Goal: Task Accomplishment & Management: Manage account settings

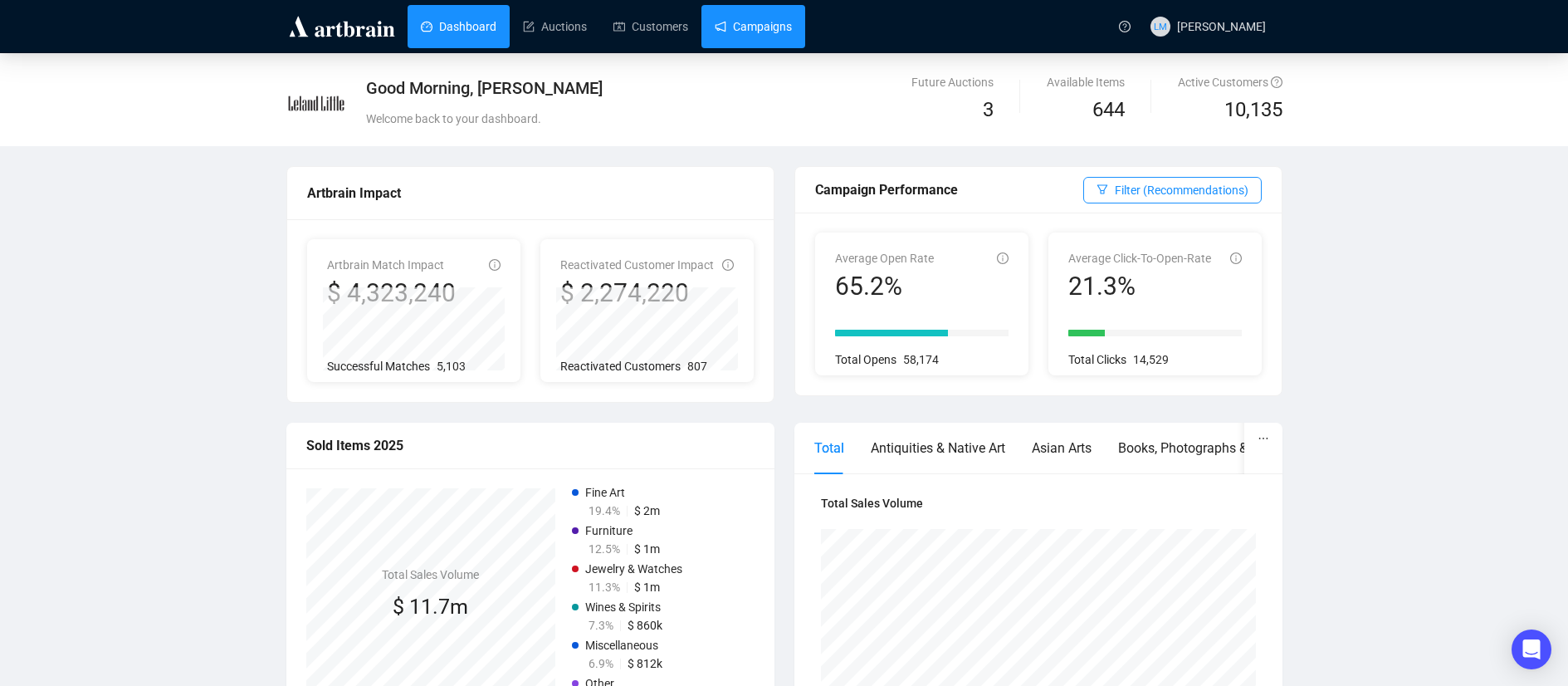
click at [757, 17] on link "Campaigns" at bounding box center [753, 26] width 77 height 43
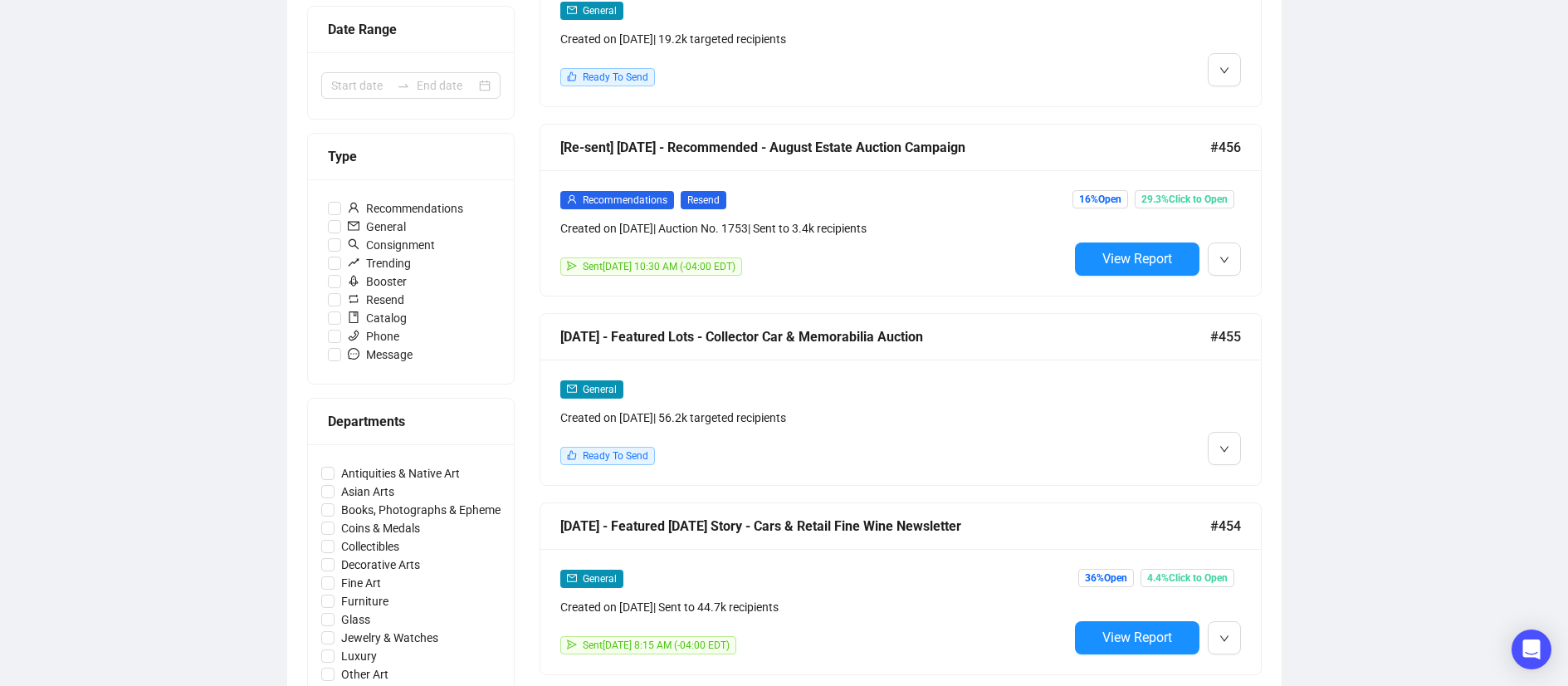
scroll to position [386, 0]
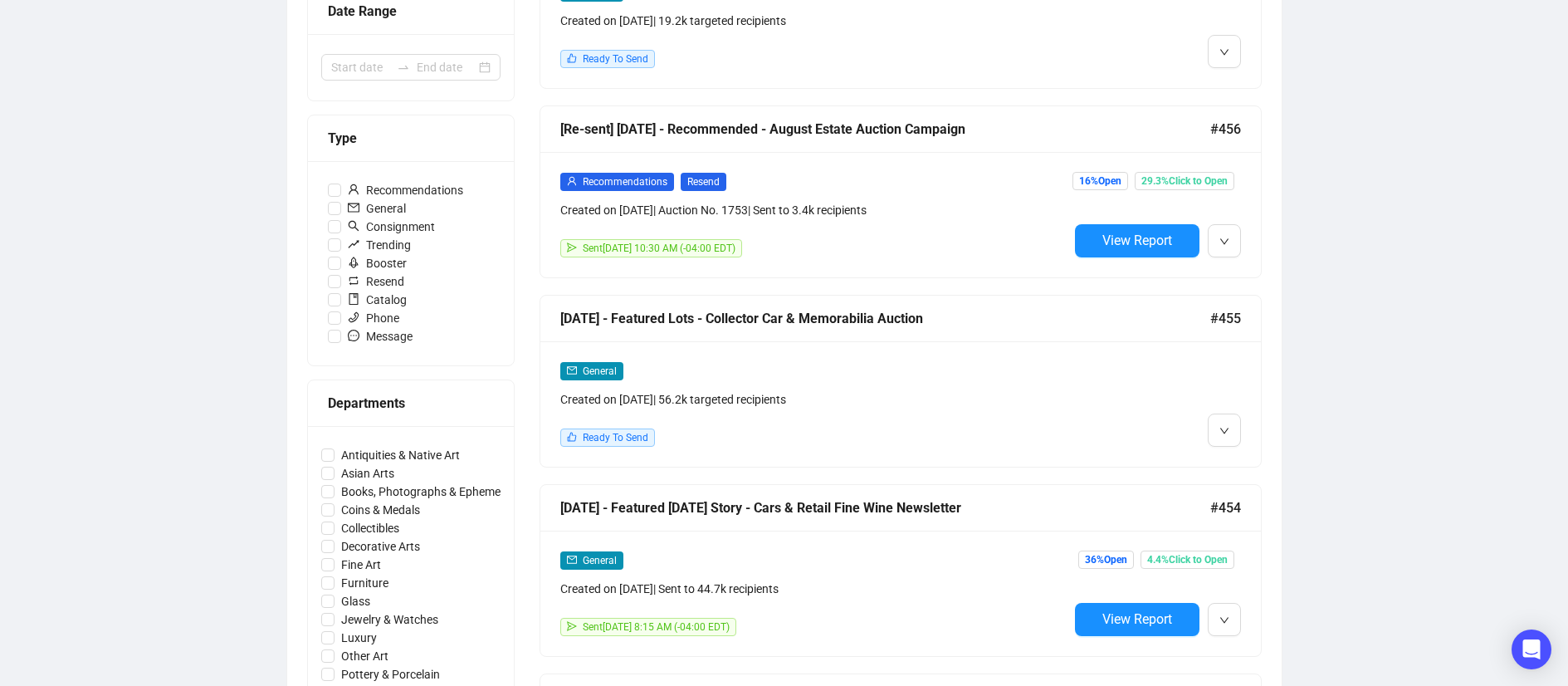
click at [934, 321] on div "[DATE] - Featured Lots - Collector Car & Memorabilia Auction" at bounding box center [885, 318] width 650 height 20
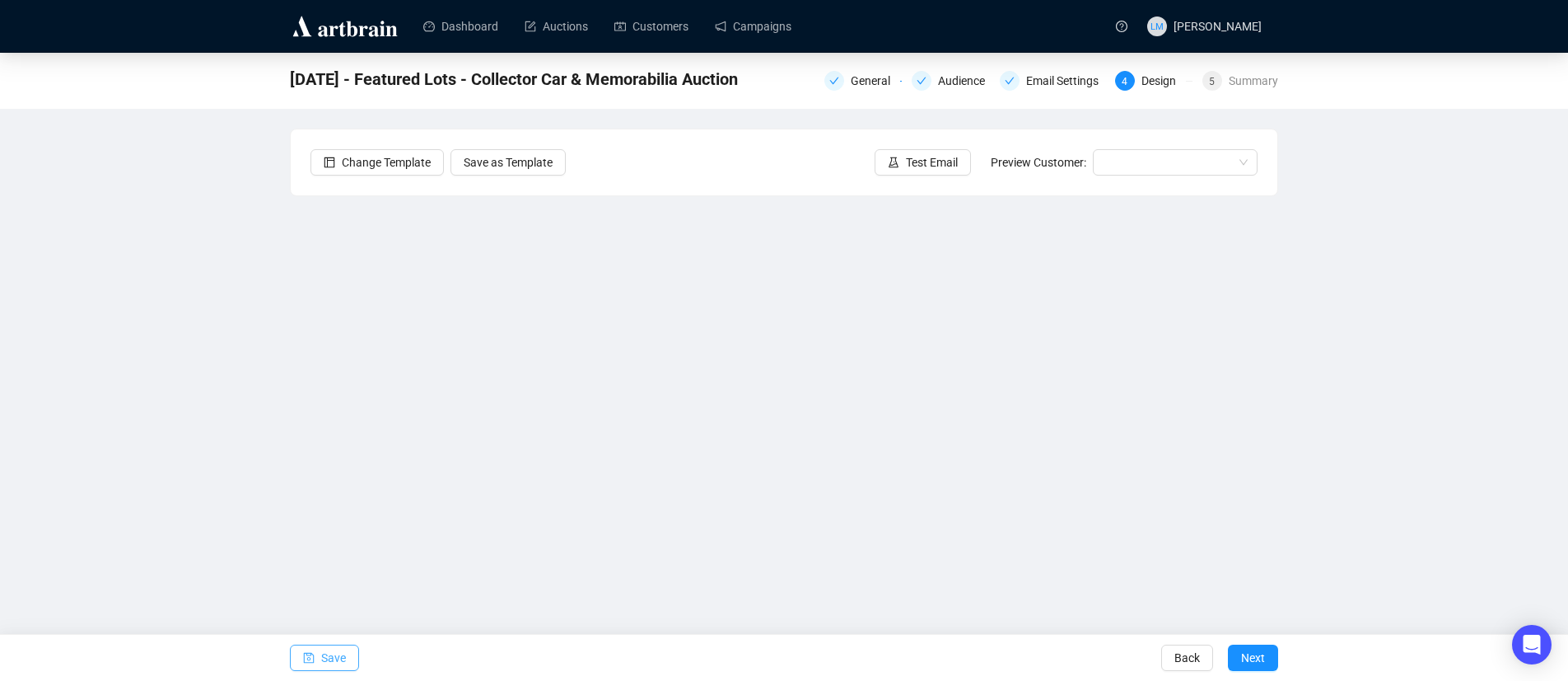
click at [339, 655] on span "Save" at bounding box center [333, 657] width 24 height 46
click at [1363, 347] on div "[DATE] - Featured Lots - Collector Car & Memorabilia Auction General Audience E…" at bounding box center [784, 335] width 1568 height 565
click at [321, 661] on span "Save" at bounding box center [333, 657] width 24 height 46
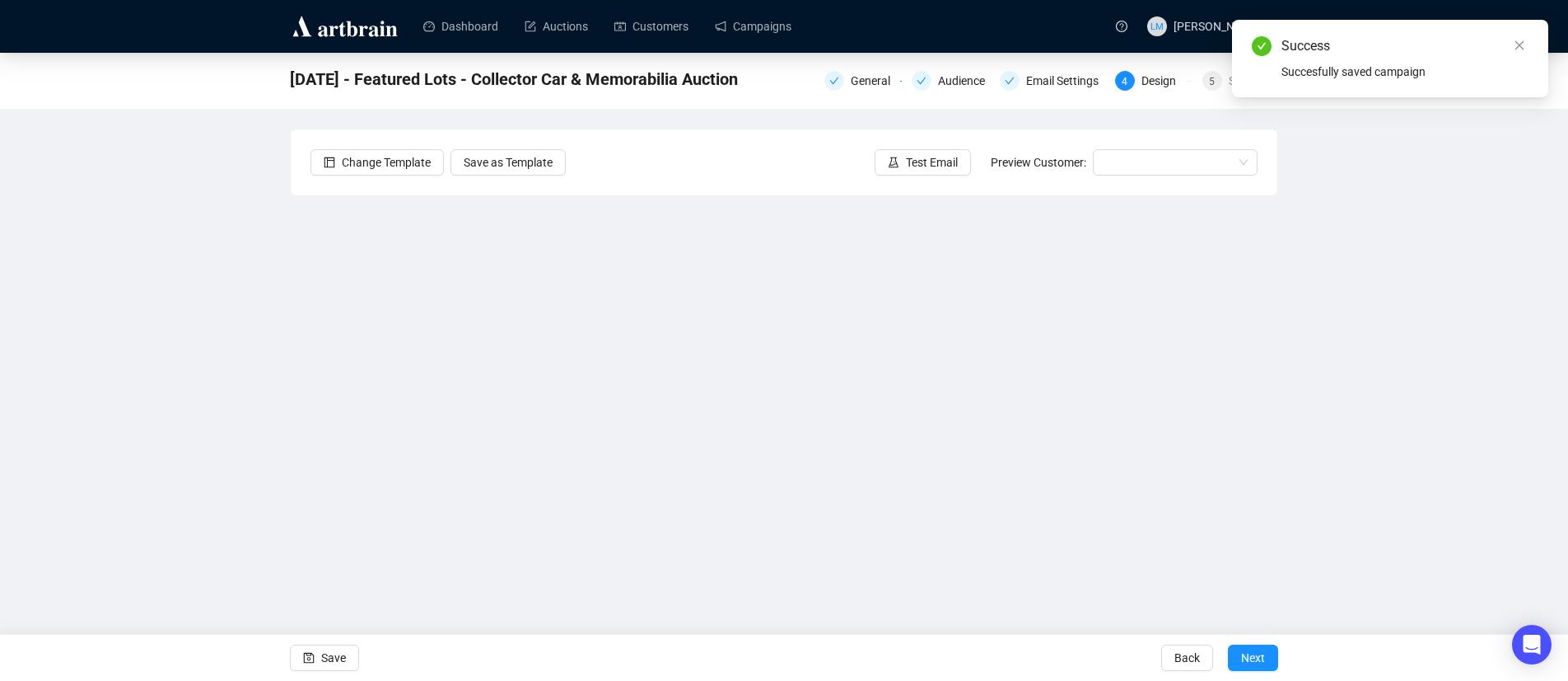
click at [1401, 390] on div "[DATE] - Featured Lots - Collector Car & Memorabilia Auction General Audience E…" at bounding box center [784, 335] width 1568 height 565
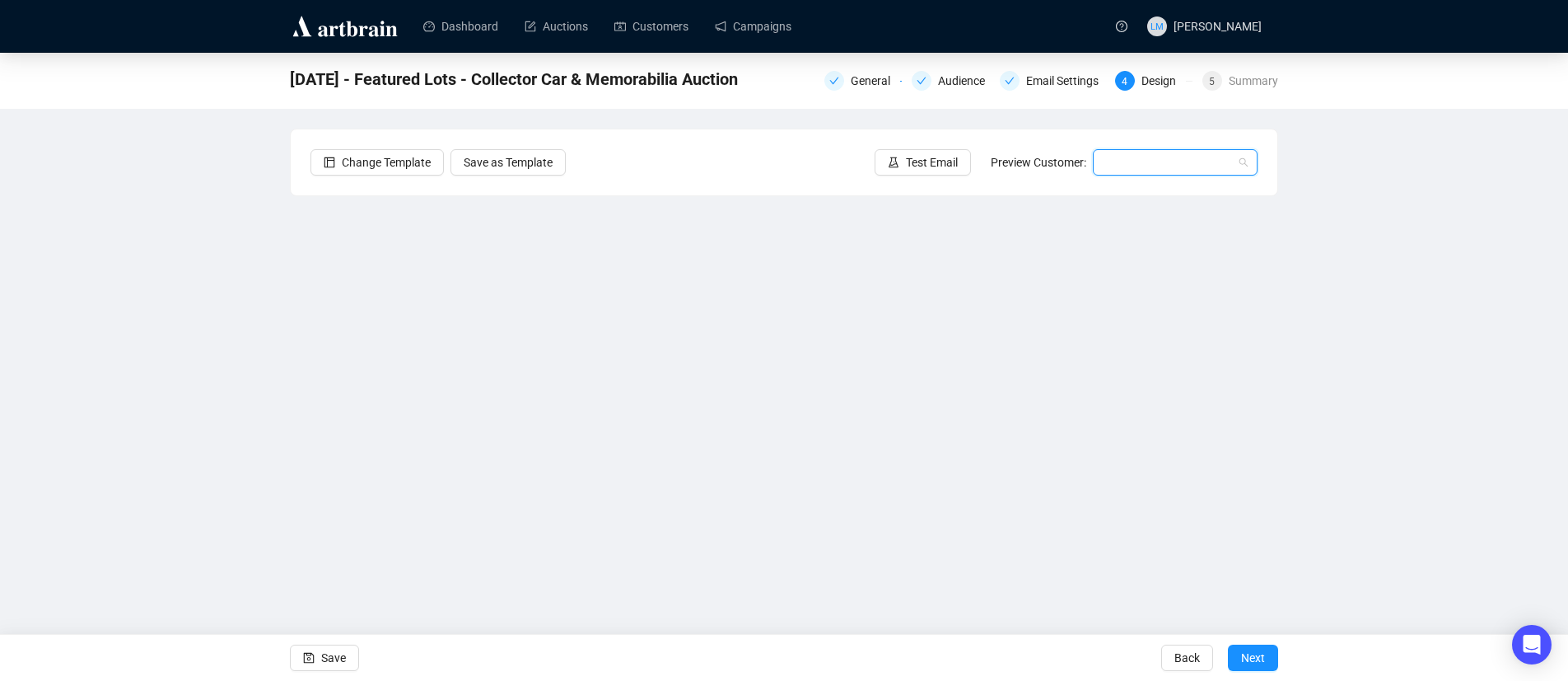
click at [1180, 168] on input "search" at bounding box center [1168, 162] width 130 height 25
click at [1152, 197] on div "[PERSON_NAME] | Example" at bounding box center [1175, 194] width 138 height 18
click at [344, 656] on span "Save" at bounding box center [333, 657] width 24 height 46
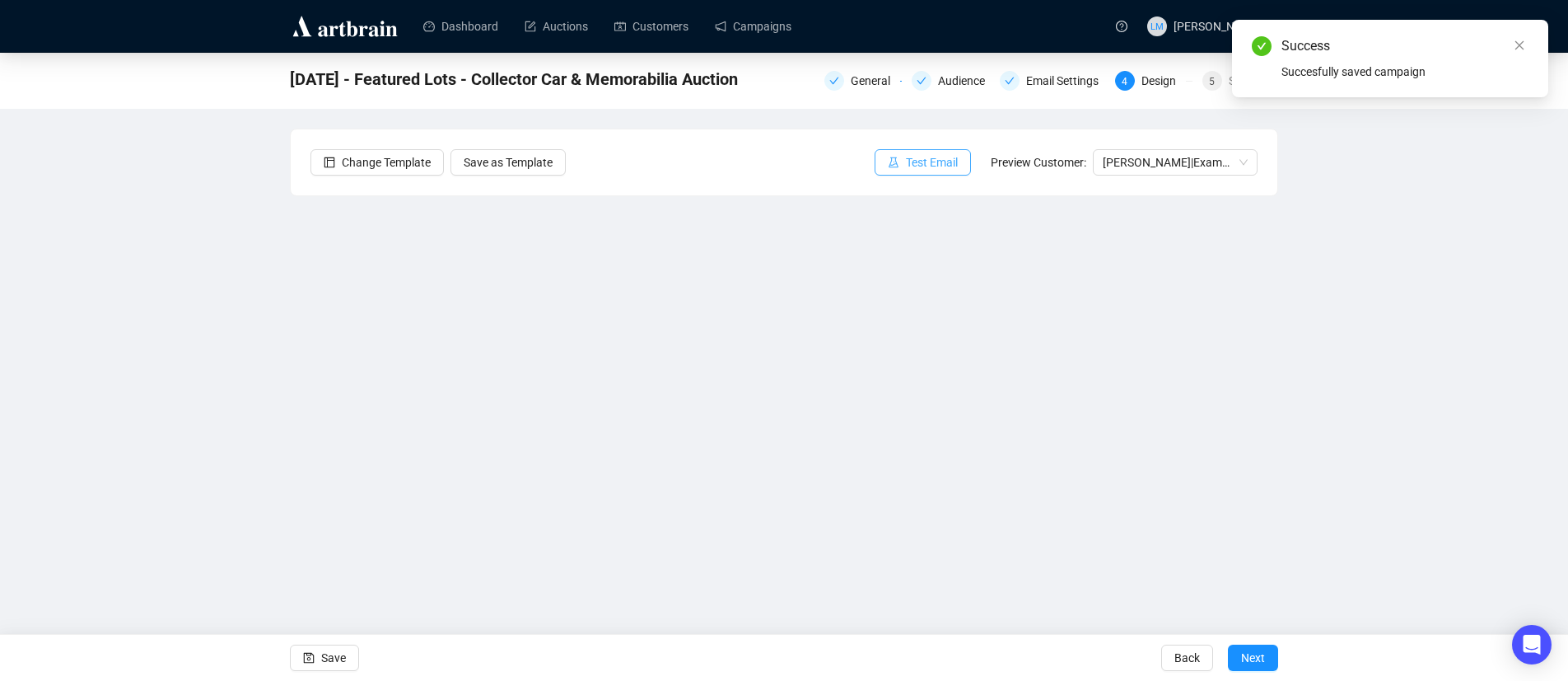
click at [930, 161] on span "Test Email" at bounding box center [931, 161] width 52 height 18
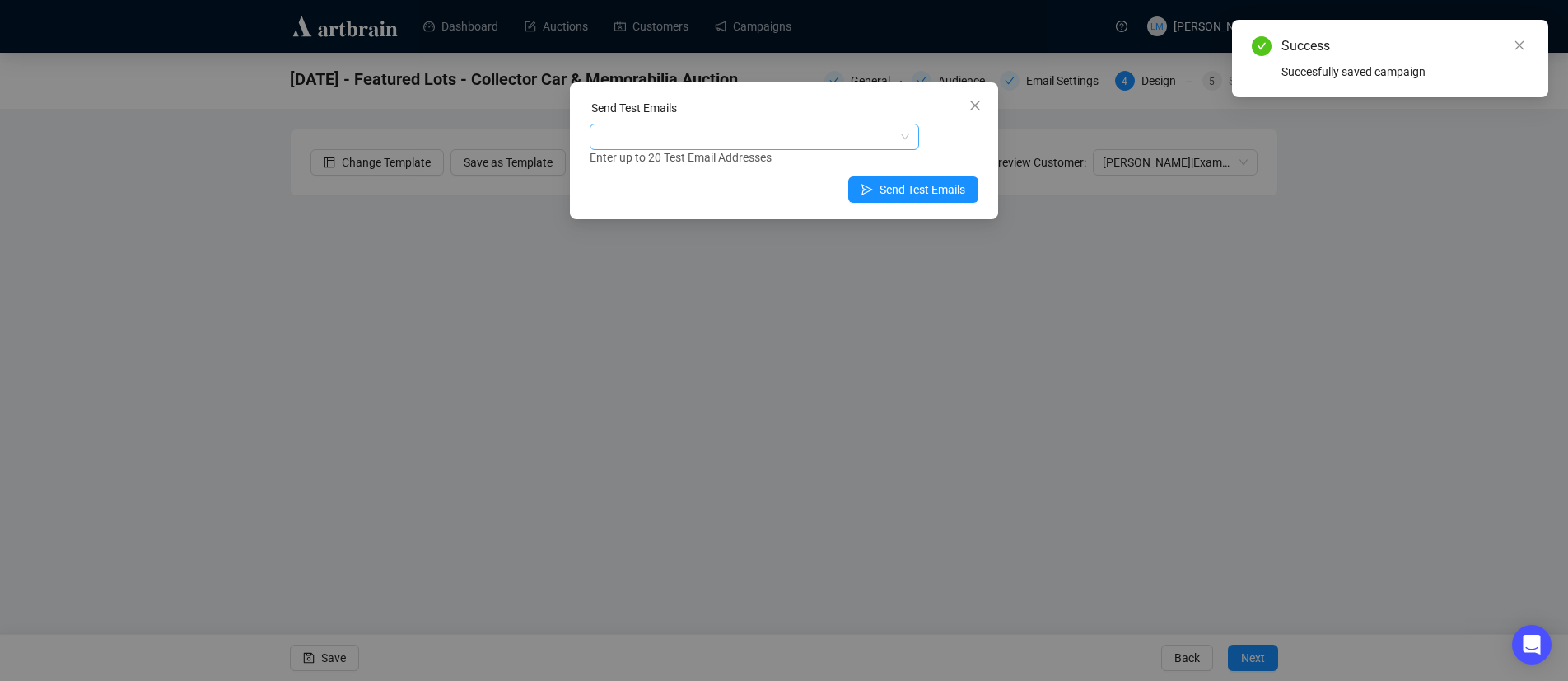
click at [770, 124] on div at bounding box center [754, 136] width 329 height 26
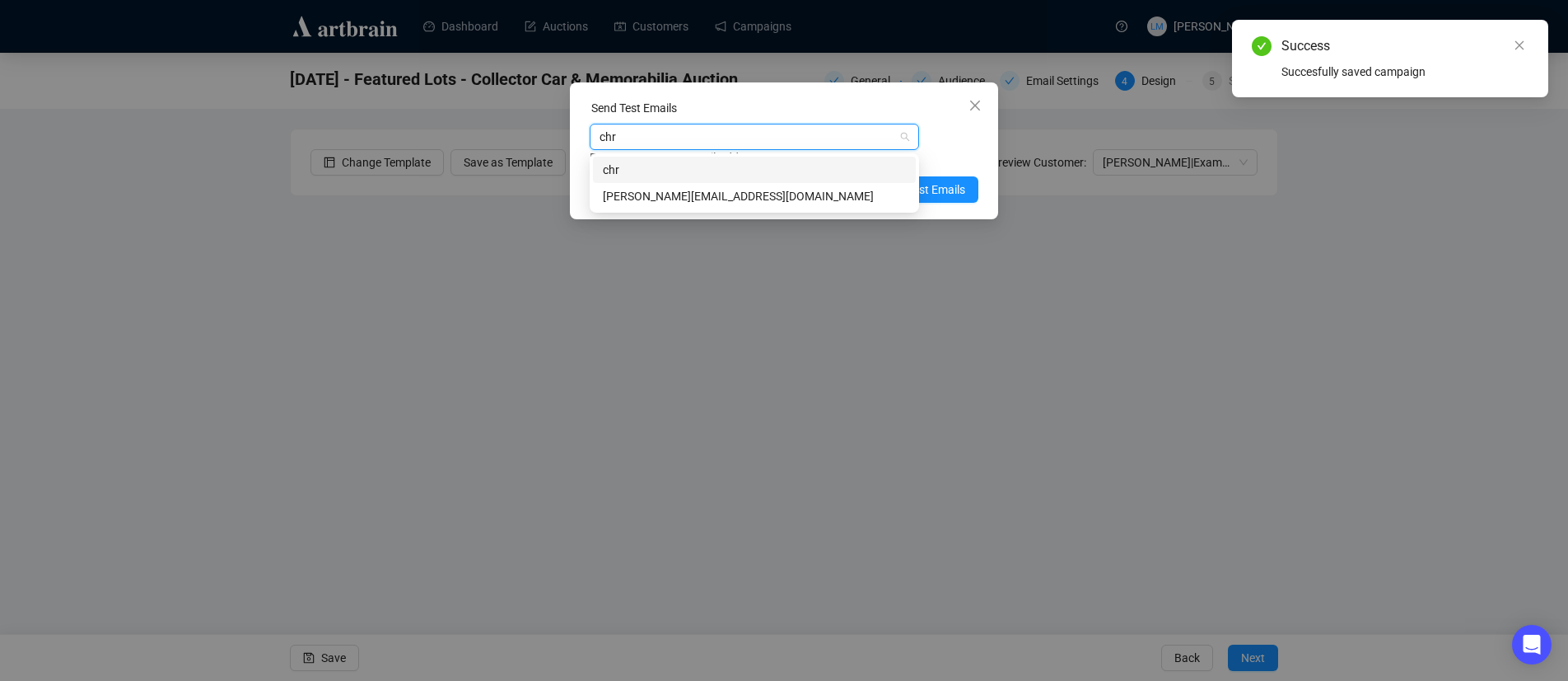
type input "chri"
click at [686, 200] on div "[PERSON_NAME][EMAIL_ADDRESS][DOMAIN_NAME]" at bounding box center [754, 195] width 303 height 18
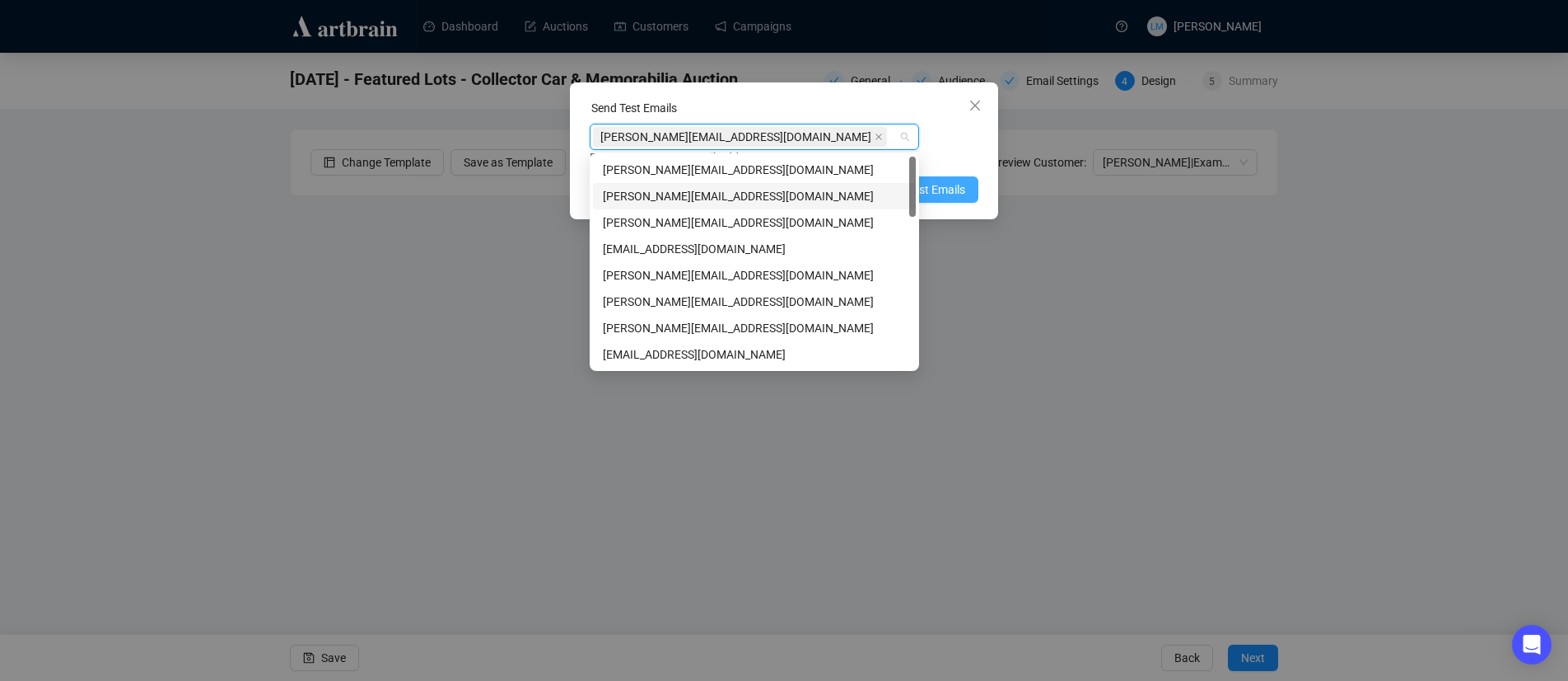
click at [940, 188] on span "Send Test Emails" at bounding box center [922, 189] width 85 height 18
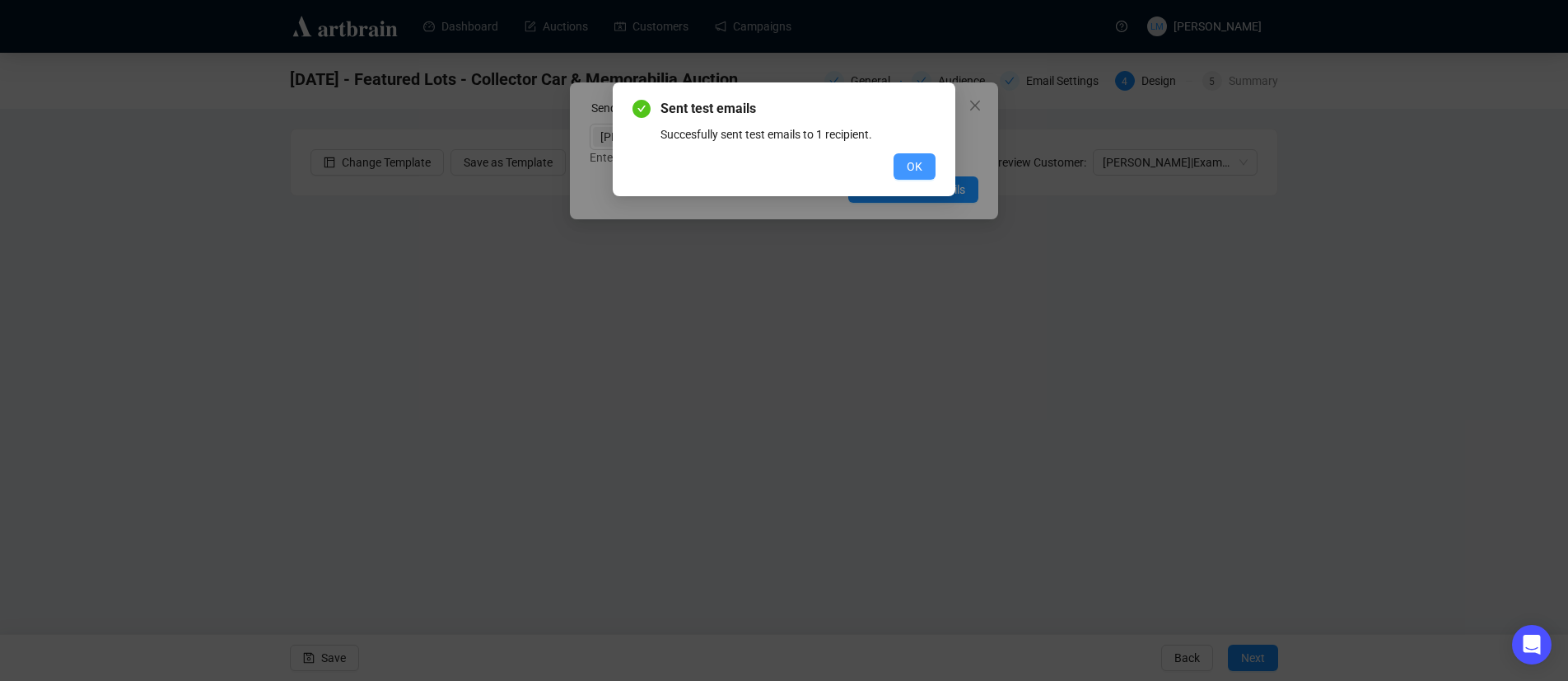
click at [907, 166] on span "OK" at bounding box center [914, 166] width 16 height 18
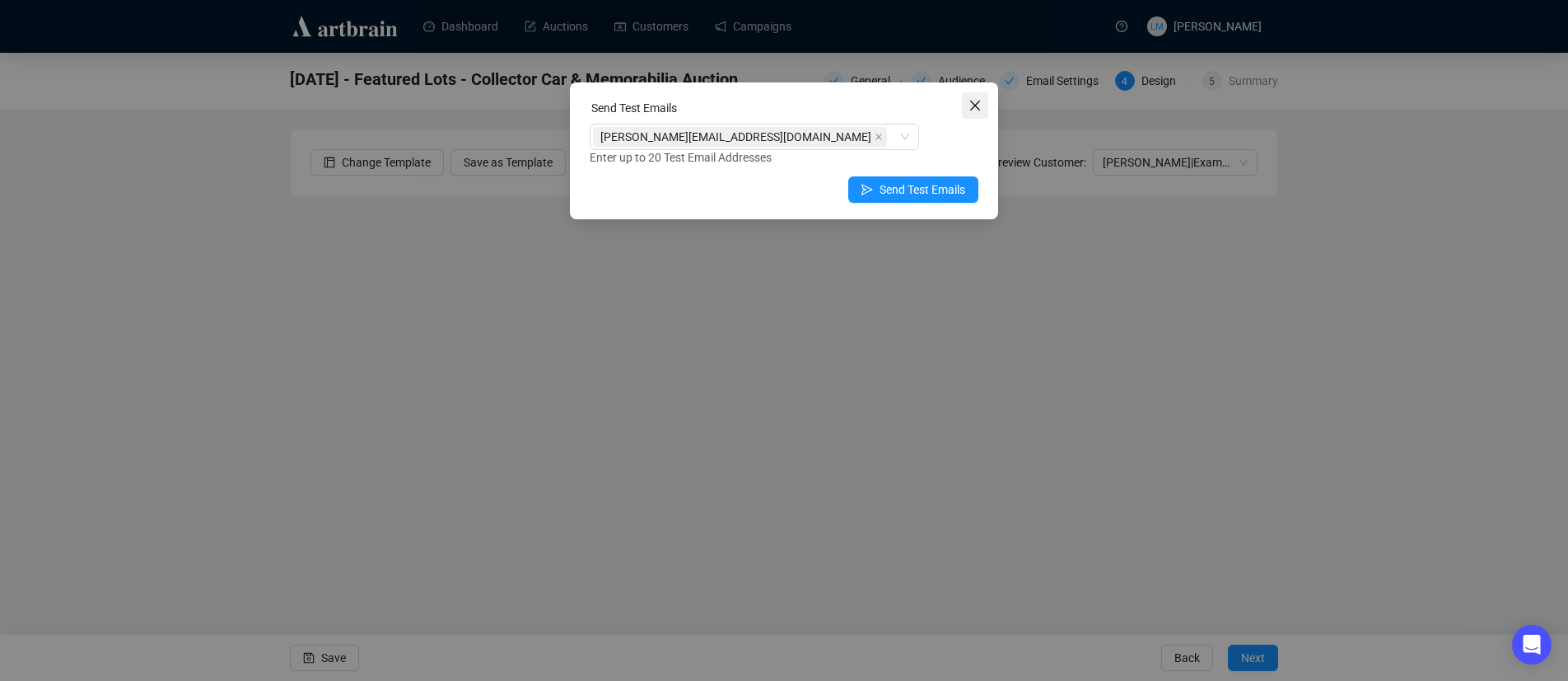
click at [978, 105] on icon "close" at bounding box center [975, 106] width 14 height 14
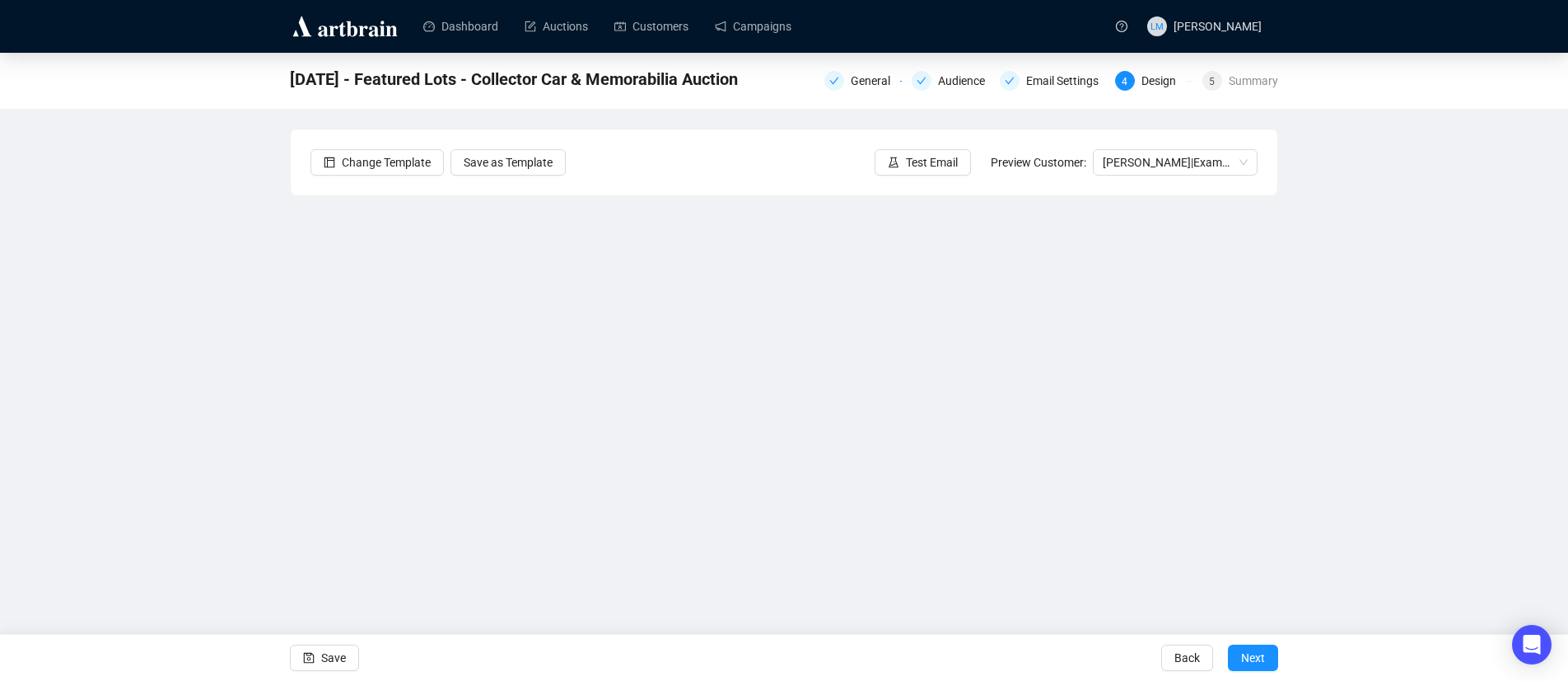
click at [1348, 215] on div "[DATE] - Featured Lots - Collector Car & Memorabilia Auction General Audience E…" at bounding box center [784, 335] width 1568 height 565
click at [187, 317] on div "[DATE] - Featured Lots - Collector Car & Memorabilia Auction General Audience E…" at bounding box center [784, 335] width 1568 height 565
click at [341, 660] on span "Save" at bounding box center [333, 657] width 24 height 46
click at [1356, 78] on div "[DATE] - Featured Lots - Collector Car & Memorabilia Auction General Audience E…" at bounding box center [784, 80] width 1568 height 56
click at [222, 124] on div "[DATE] - Featured Lots - Collector Car & Memorabilia Auction General Audience E…" at bounding box center [784, 335] width 1568 height 565
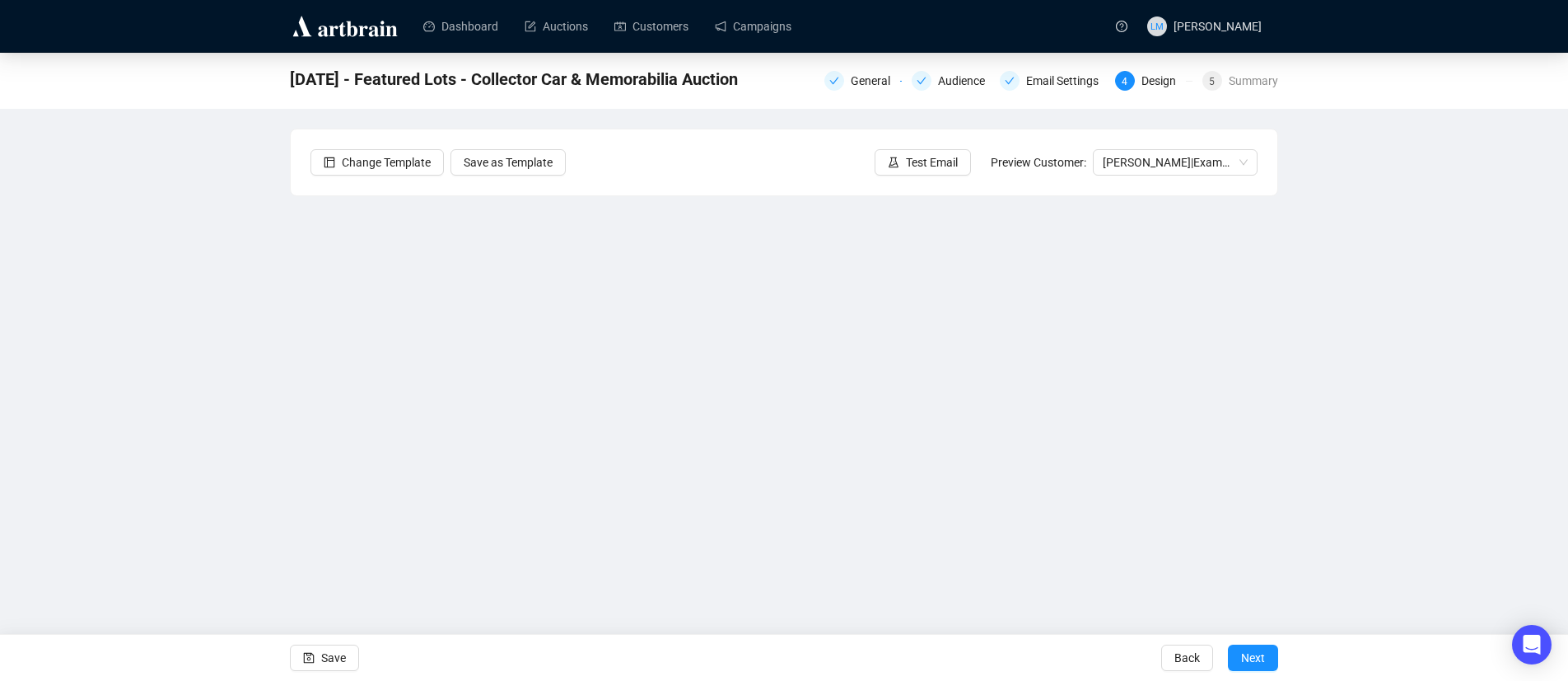
click at [211, 195] on div "[DATE] - Featured Lots - Collector Car & Memorabilia Auction General Audience E…" at bounding box center [784, 335] width 1568 height 565
click at [925, 161] on span "Test Email" at bounding box center [931, 161] width 52 height 18
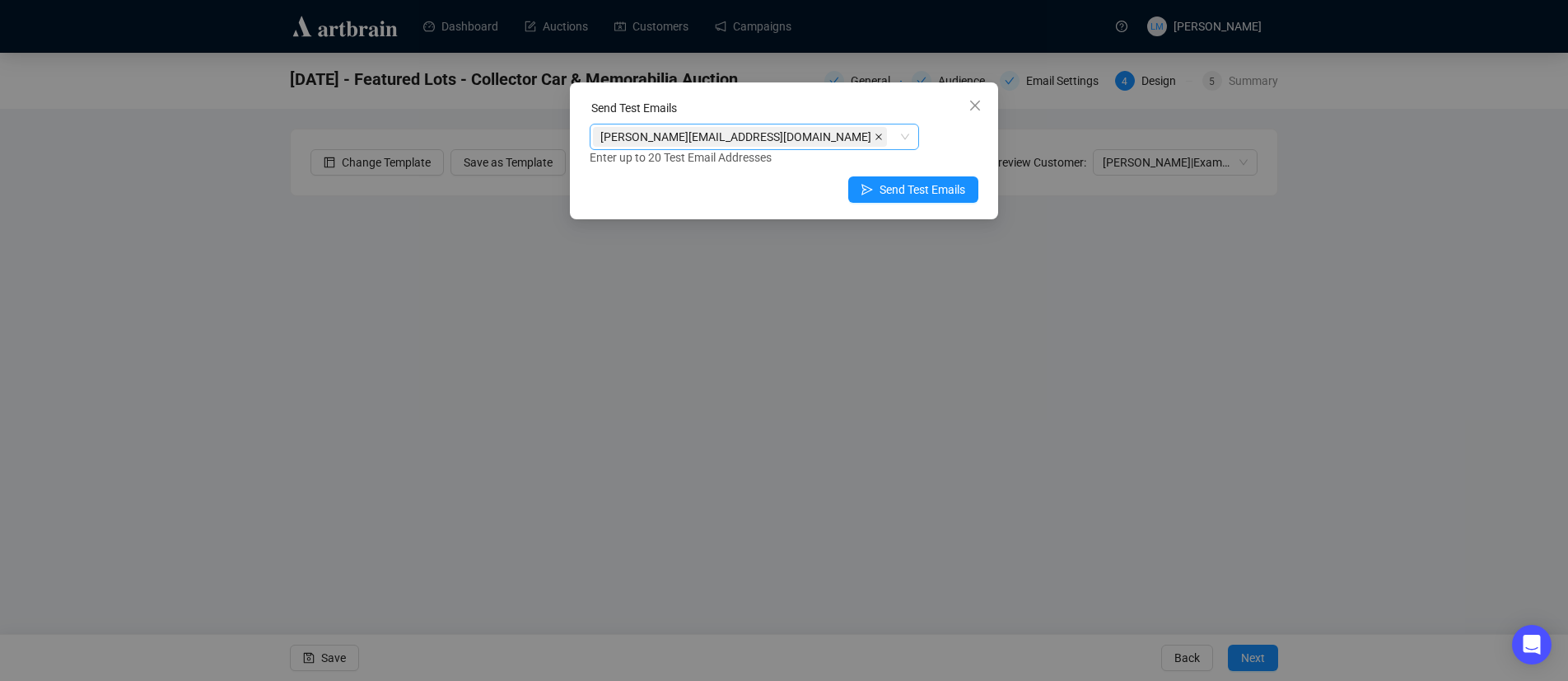
click at [876, 136] on icon "close" at bounding box center [879, 137] width 7 height 7
click at [737, 136] on div at bounding box center [746, 136] width 306 height 23
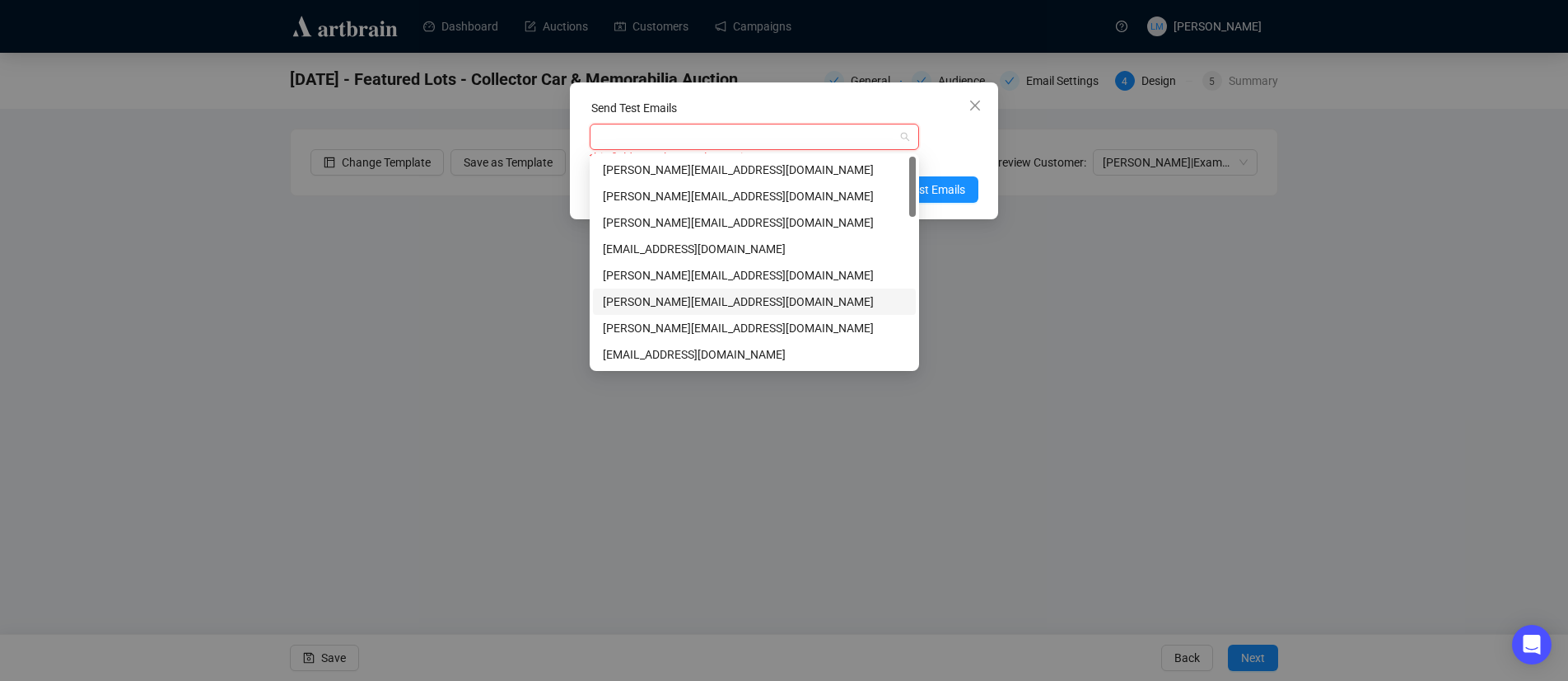
click at [718, 302] on div "[PERSON_NAME][EMAIL_ADDRESS][DOMAIN_NAME]" at bounding box center [754, 301] width 303 height 18
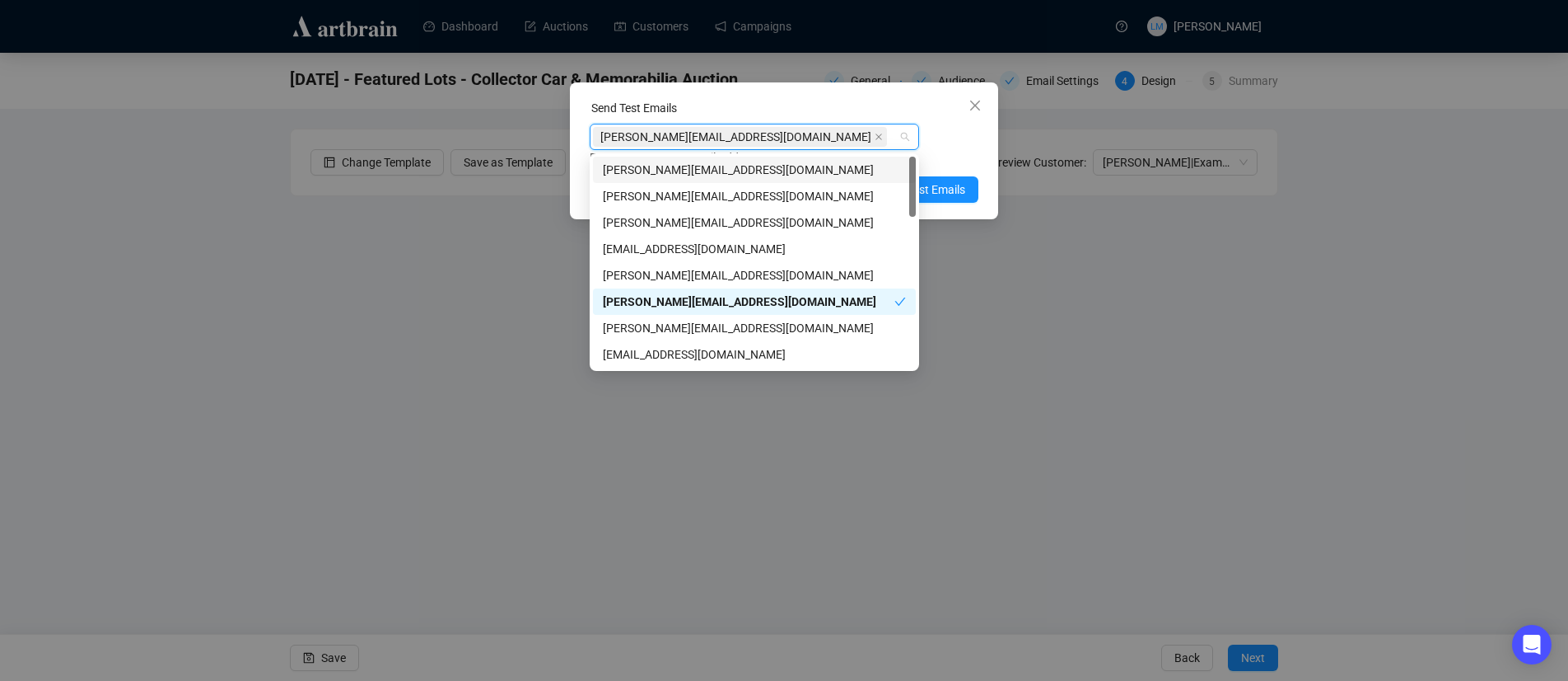
click at [960, 146] on div "[PERSON_NAME][EMAIL_ADDRESS][DOMAIN_NAME] Enter up to 20 Test Email Addresses" at bounding box center [784, 144] width 388 height 43
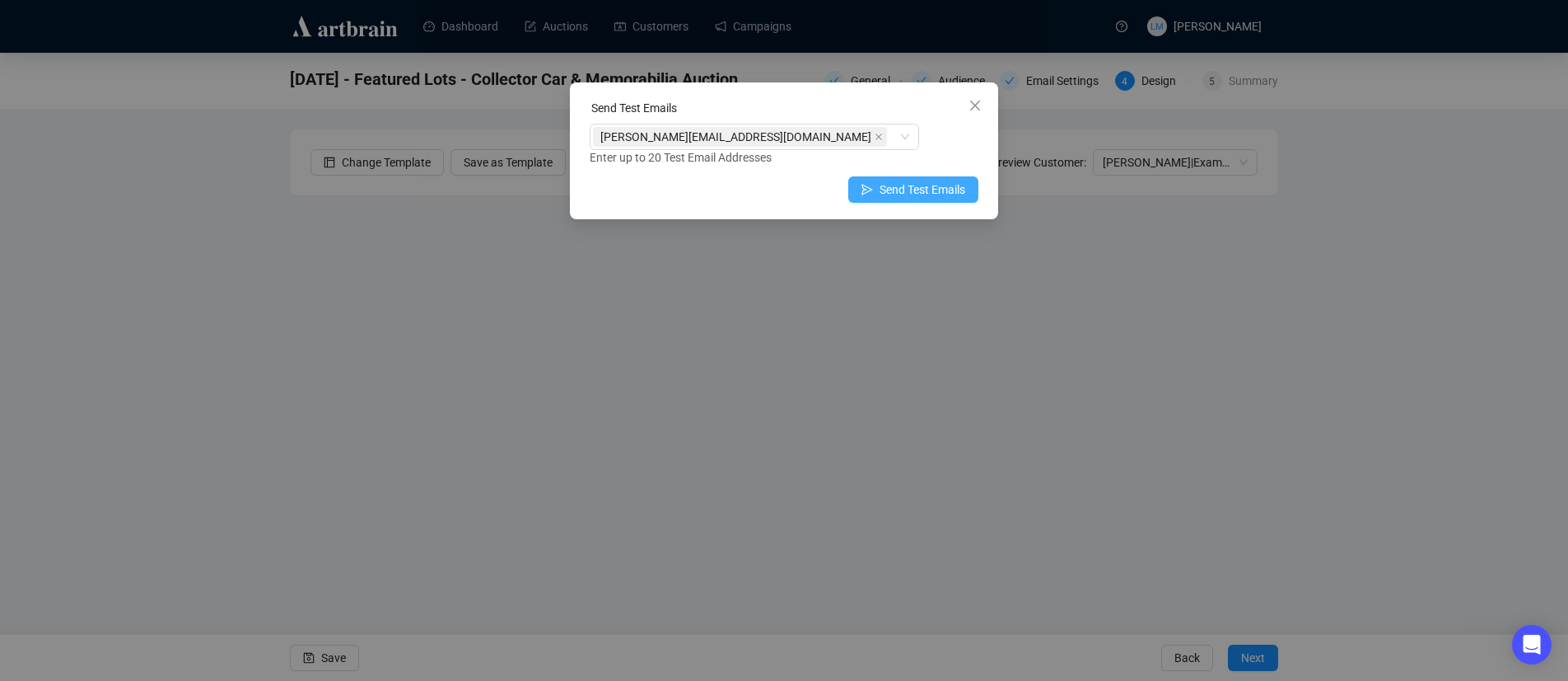
click at [952, 189] on span "Send Test Emails" at bounding box center [922, 189] width 85 height 18
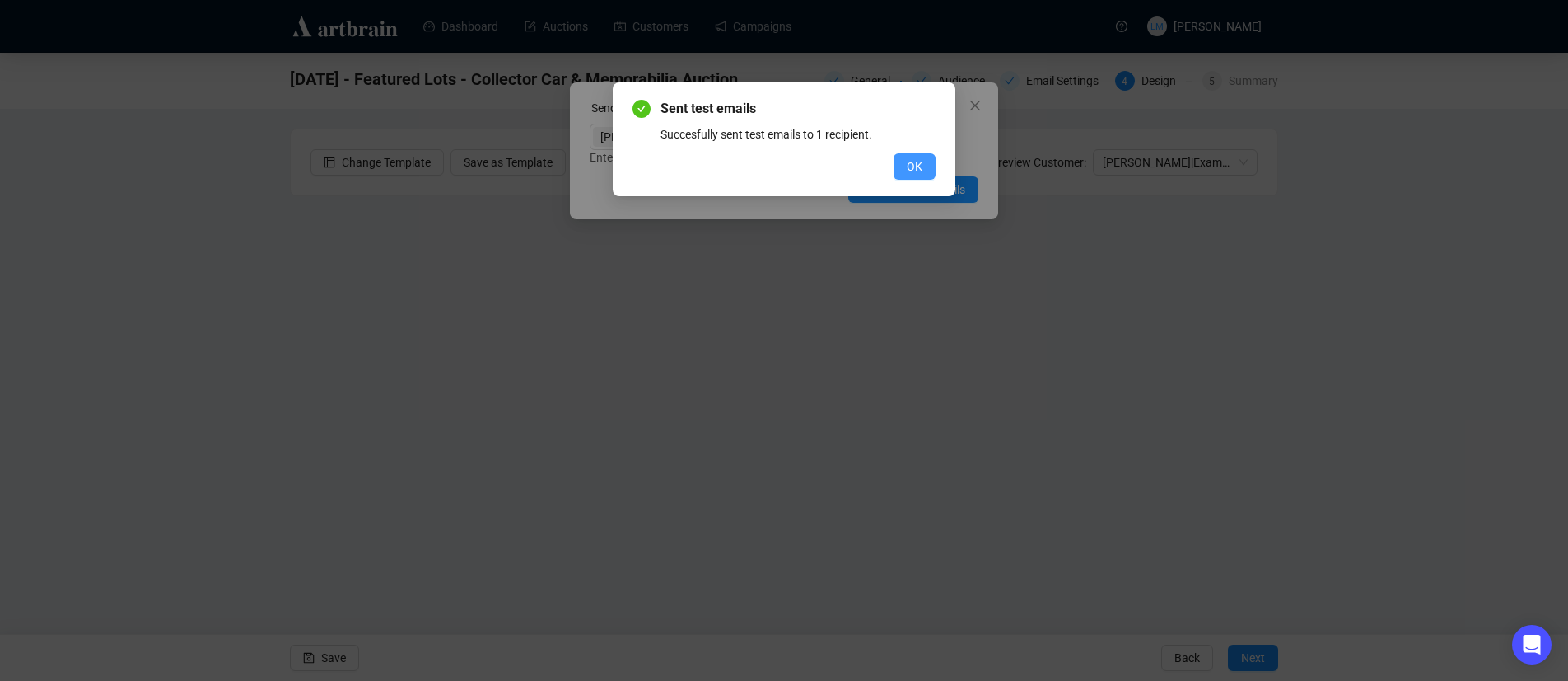
click at [915, 172] on span "OK" at bounding box center [914, 166] width 16 height 18
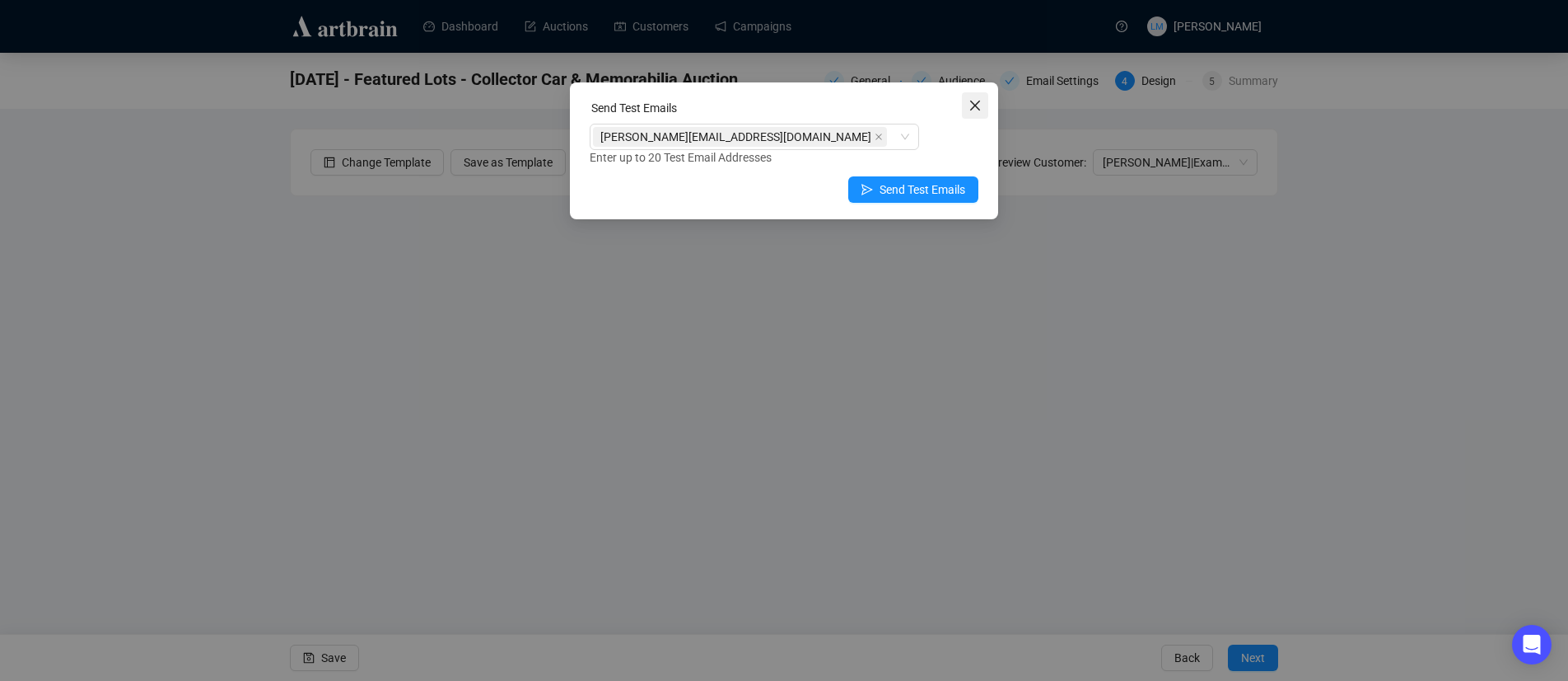
click at [979, 111] on icon "close" at bounding box center [975, 106] width 14 height 14
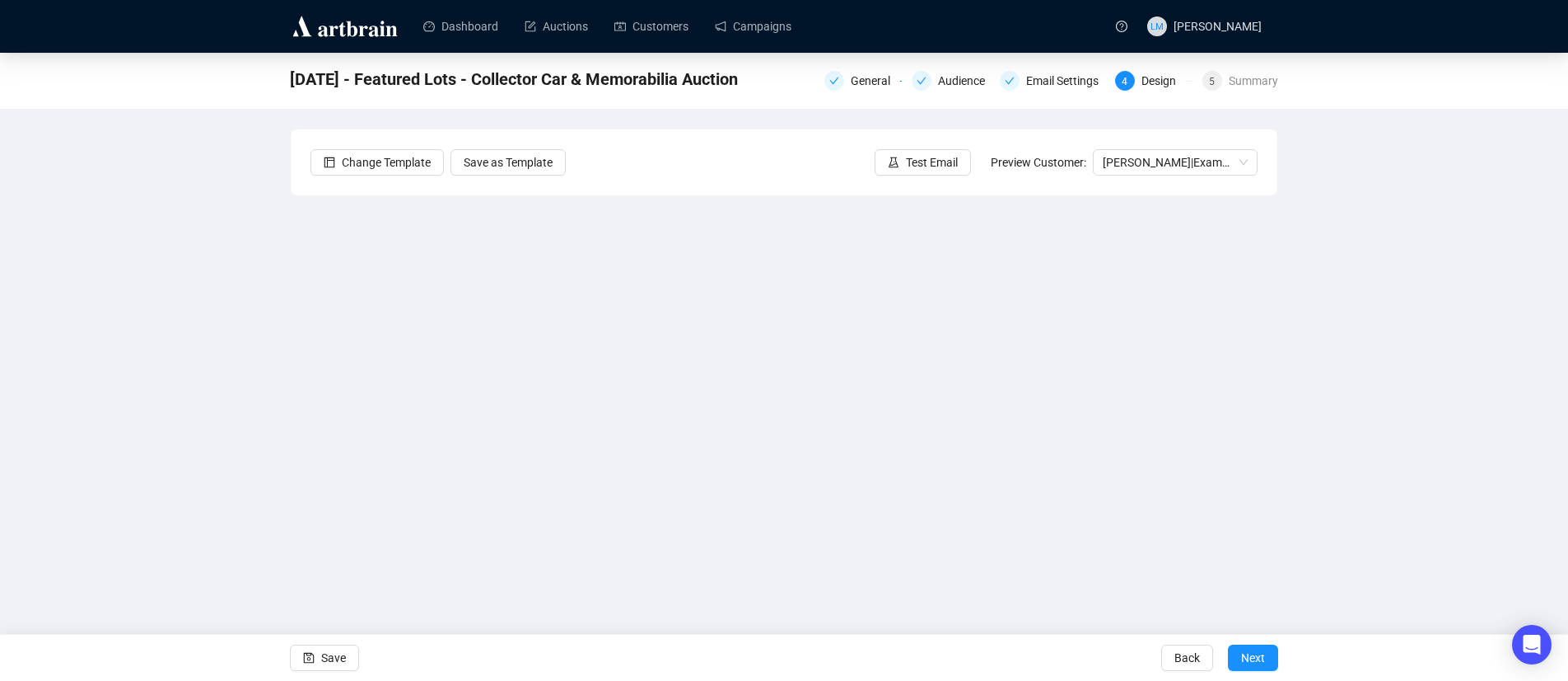
click at [1324, 226] on div "[DATE] - Featured Lots - Collector Car & Memorabilia Auction General Audience E…" at bounding box center [784, 335] width 1568 height 565
click at [1359, 232] on div "[DATE] - Featured Lots - Collector Car & Memorabilia Auction General Audience E…" at bounding box center [784, 335] width 1568 height 565
click at [950, 83] on div "Audience" at bounding box center [966, 80] width 57 height 19
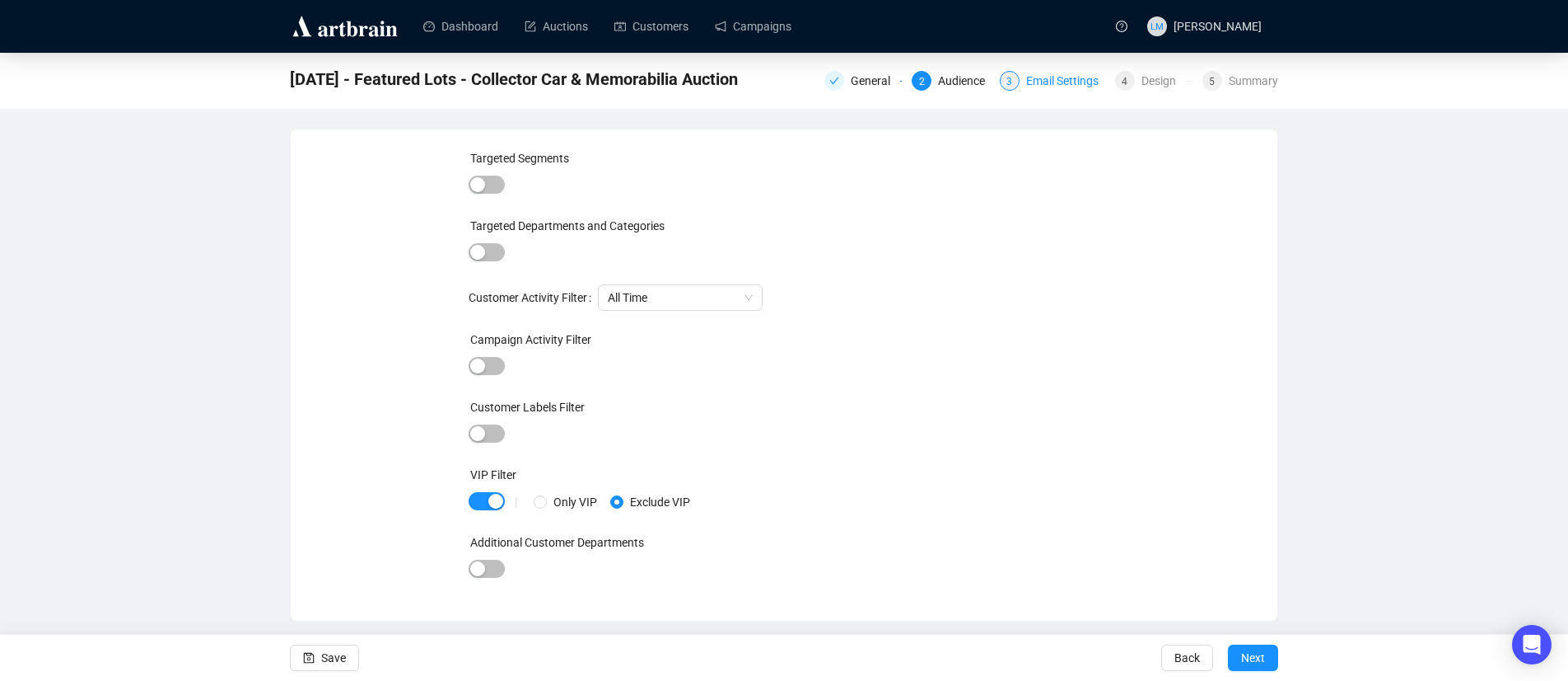
click at [1048, 81] on div "Email Settings" at bounding box center [1067, 80] width 83 height 19
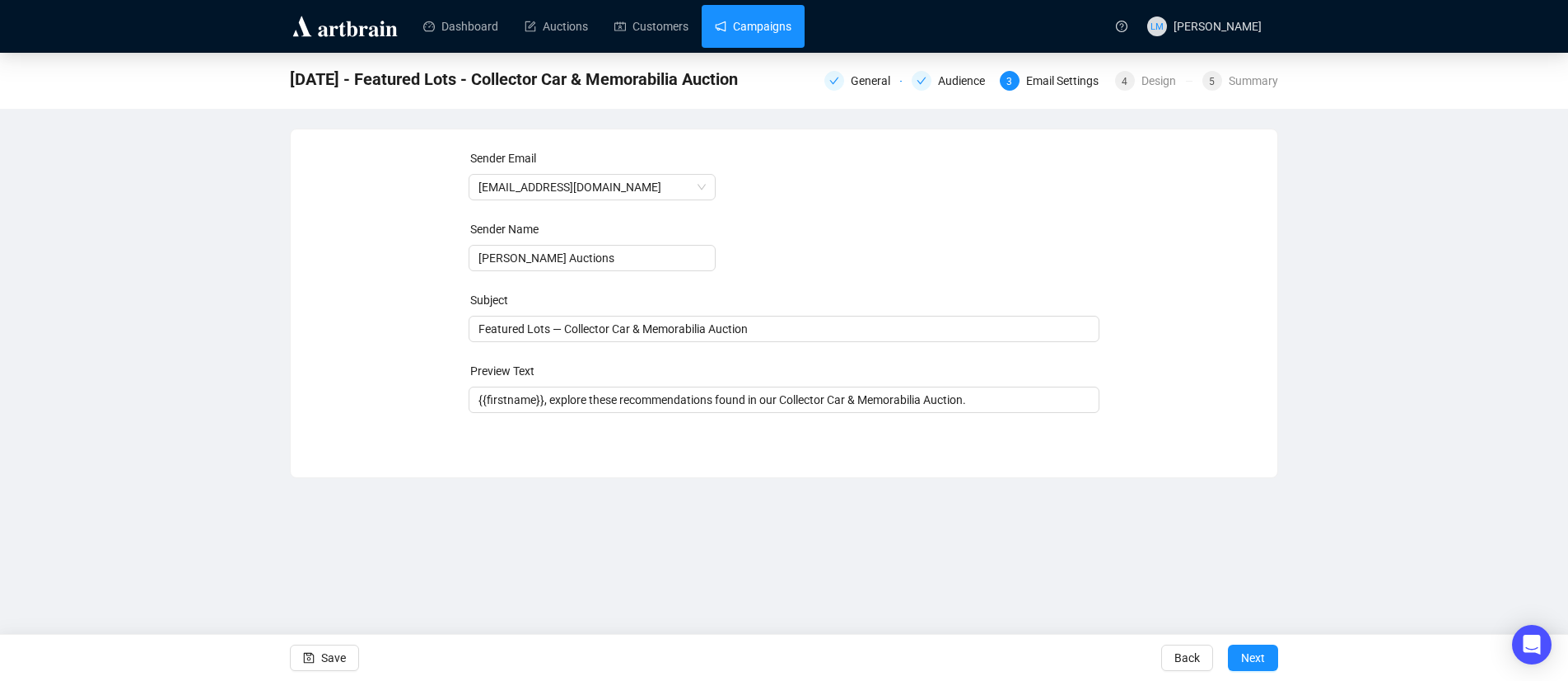
click at [724, 19] on link "Campaigns" at bounding box center [753, 26] width 77 height 43
